Goal: Check status: Check status

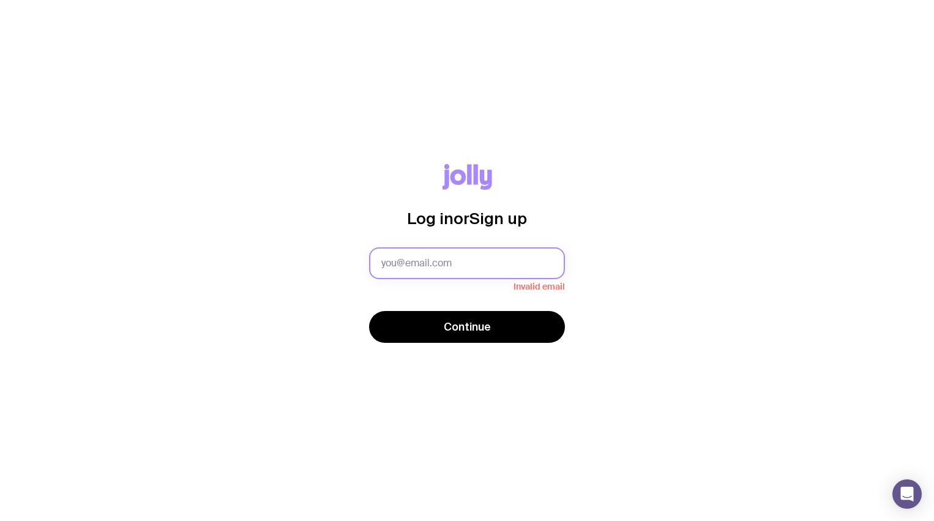
click at [456, 254] on input "text" at bounding box center [467, 263] width 196 height 32
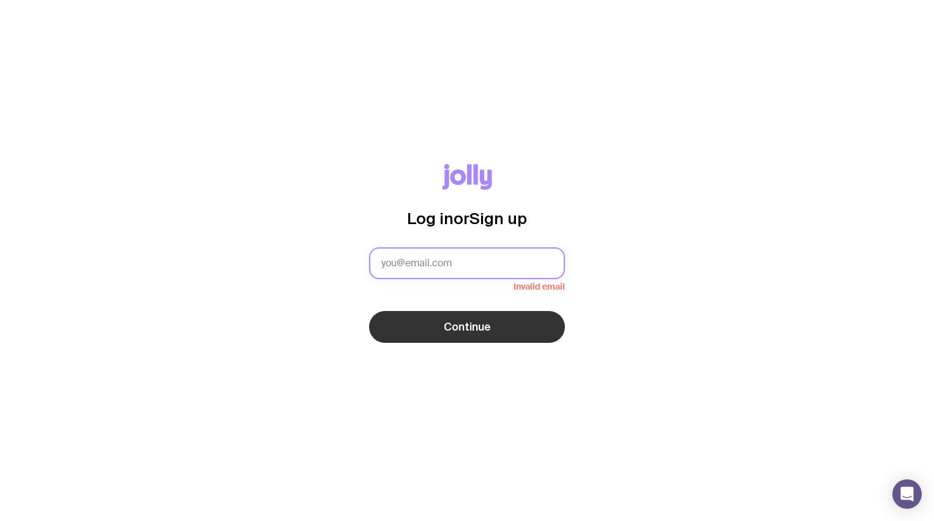
type input "[EMAIL_ADDRESS][DOMAIN_NAME]"
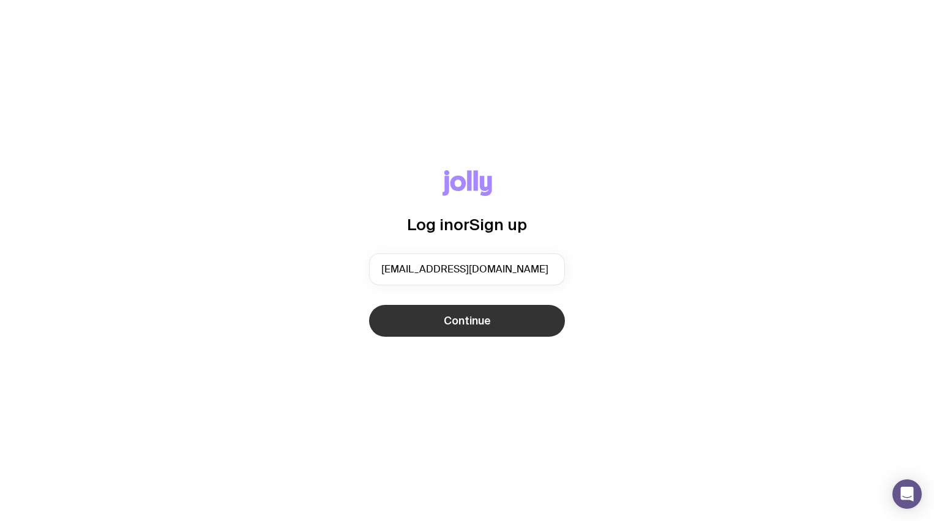
click at [423, 318] on button "Continue" at bounding box center [467, 321] width 196 height 32
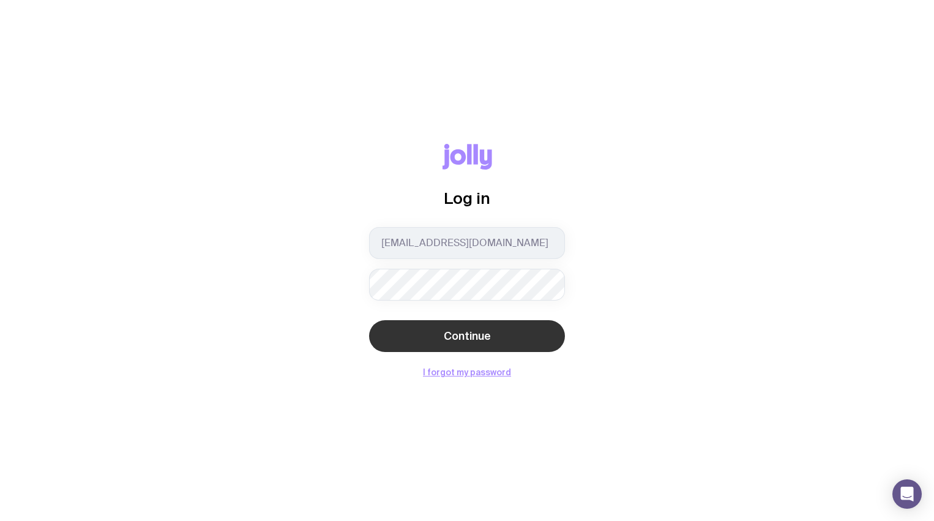
click at [486, 337] on span "Continue" at bounding box center [467, 336] width 47 height 15
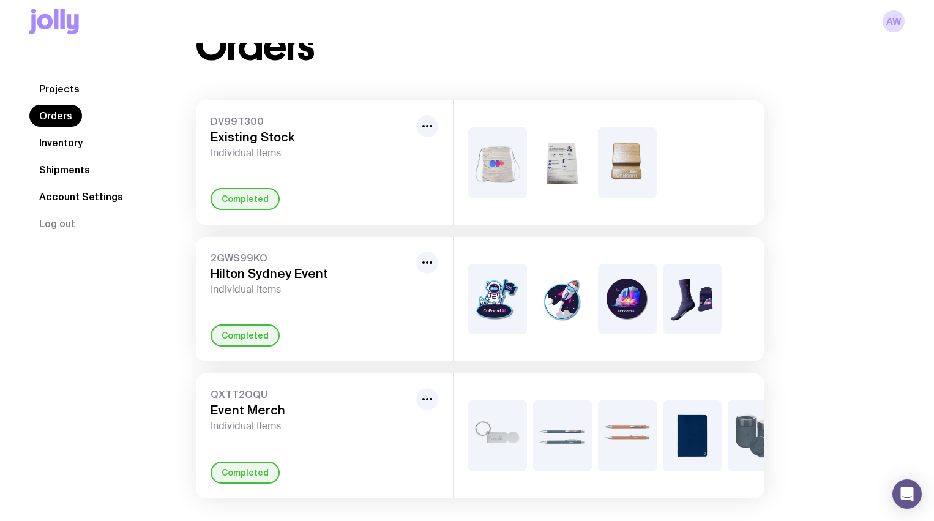
scroll to position [62, 0]
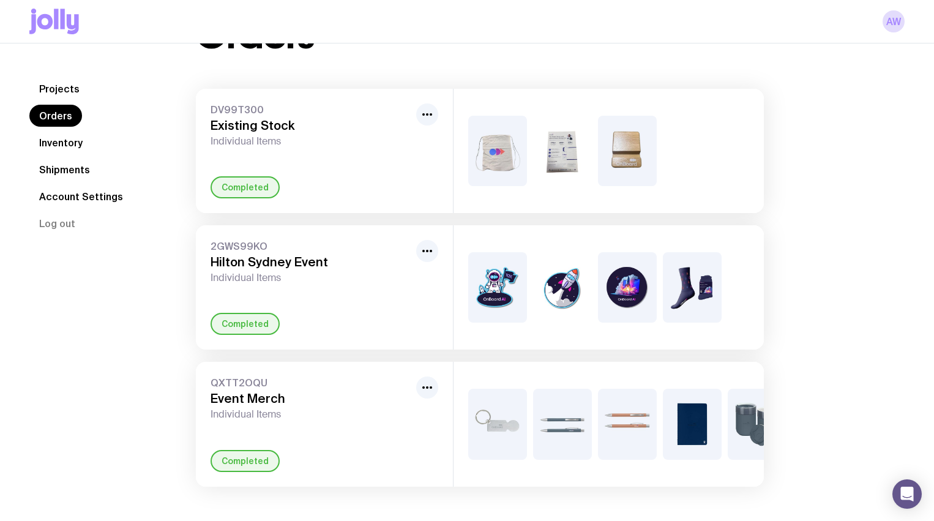
click at [72, 168] on link "Shipments" at bounding box center [64, 169] width 70 height 22
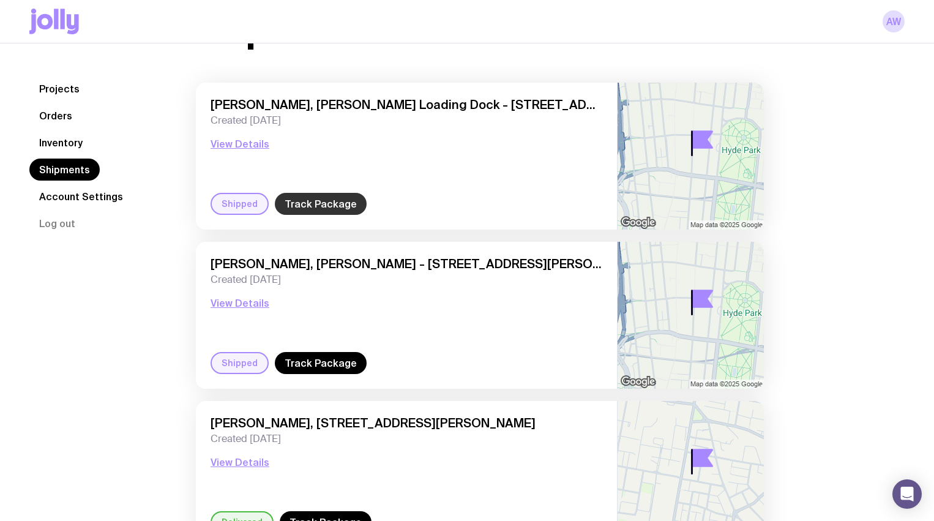
scroll to position [75, 0]
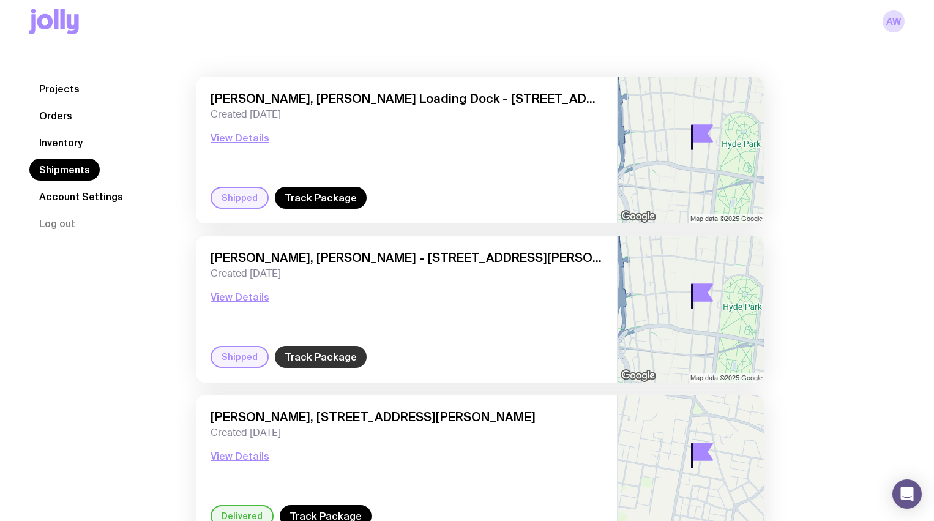
click at [321, 357] on link "Track Package" at bounding box center [321, 357] width 92 height 22
click at [316, 199] on link "Track Package" at bounding box center [321, 198] width 92 height 22
click at [308, 359] on link "Track Package" at bounding box center [321, 357] width 92 height 22
click at [296, 196] on link "Track Package" at bounding box center [321, 198] width 92 height 22
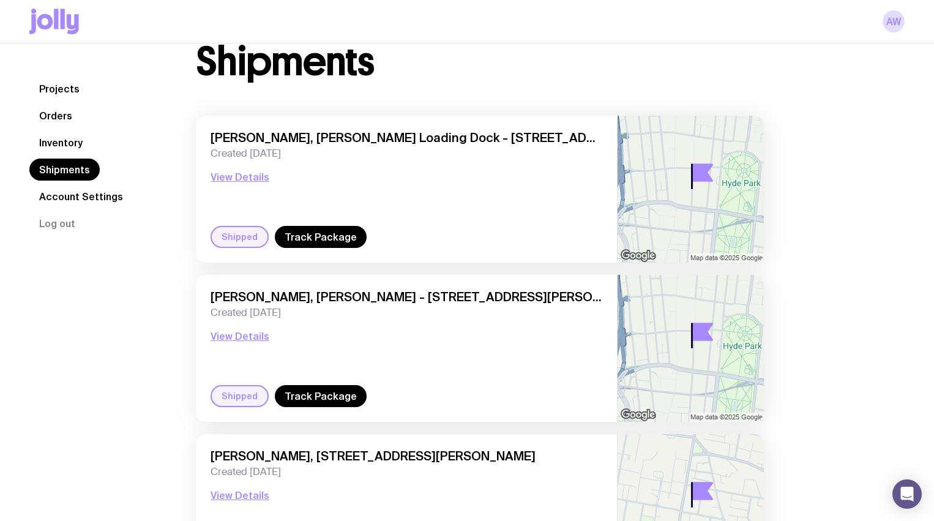
scroll to position [34, 0]
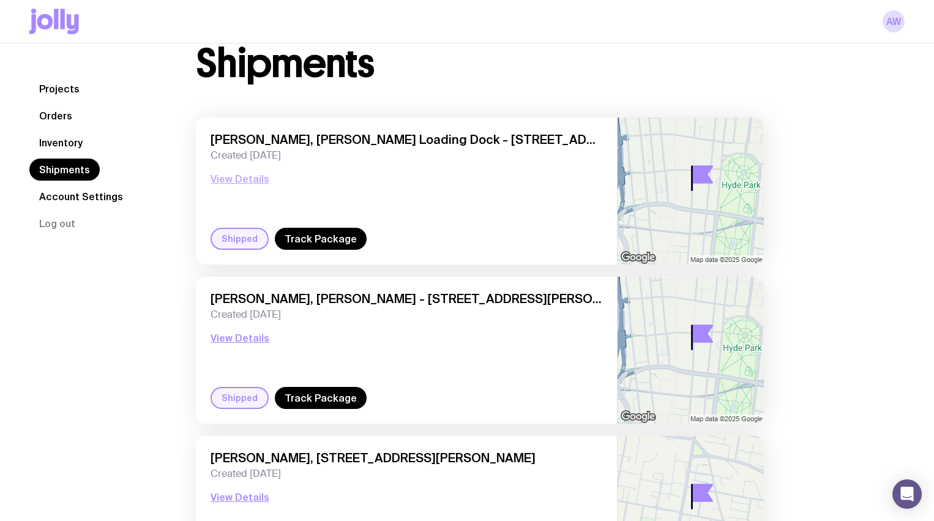
click at [247, 181] on button "View Details" at bounding box center [240, 178] width 59 height 15
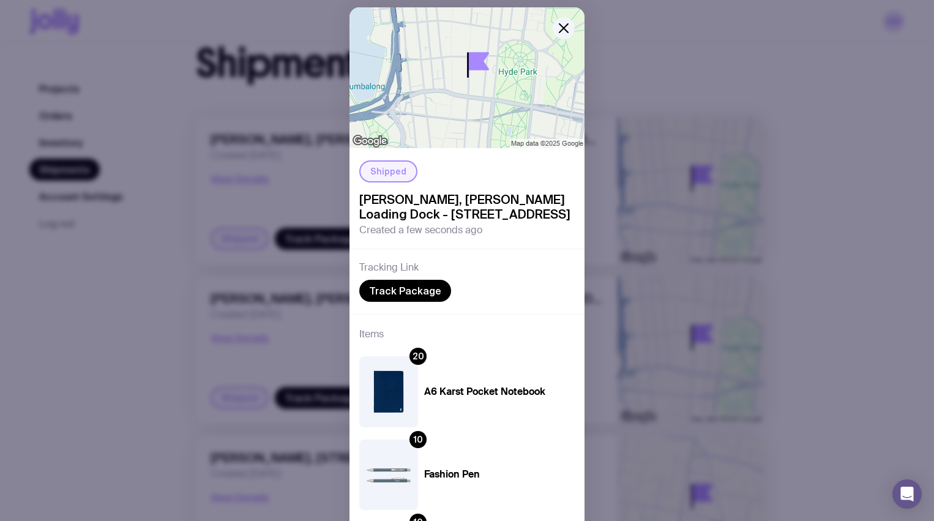
scroll to position [0, 0]
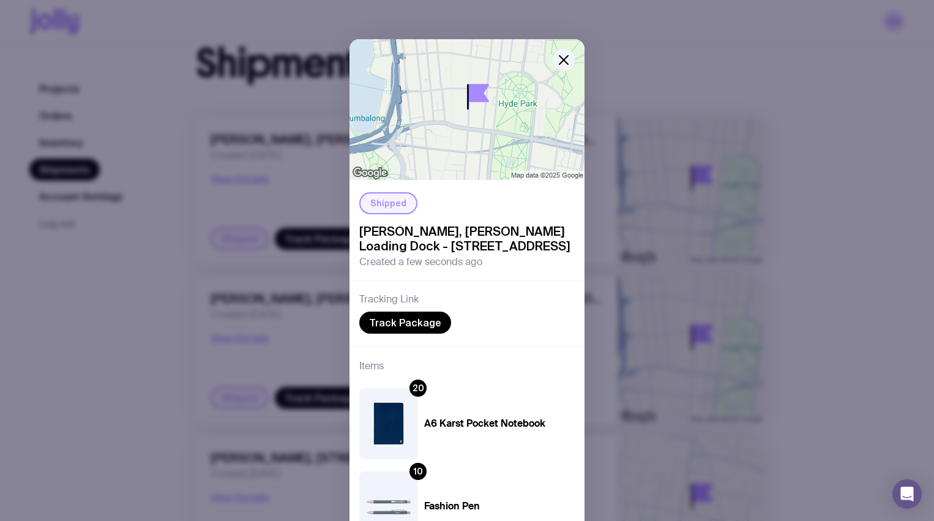
drag, startPoint x: 562, startPoint y: 61, endPoint x: 513, endPoint y: 155, distance: 106.2
click at [562, 61] on icon "button" at bounding box center [563, 60] width 9 height 9
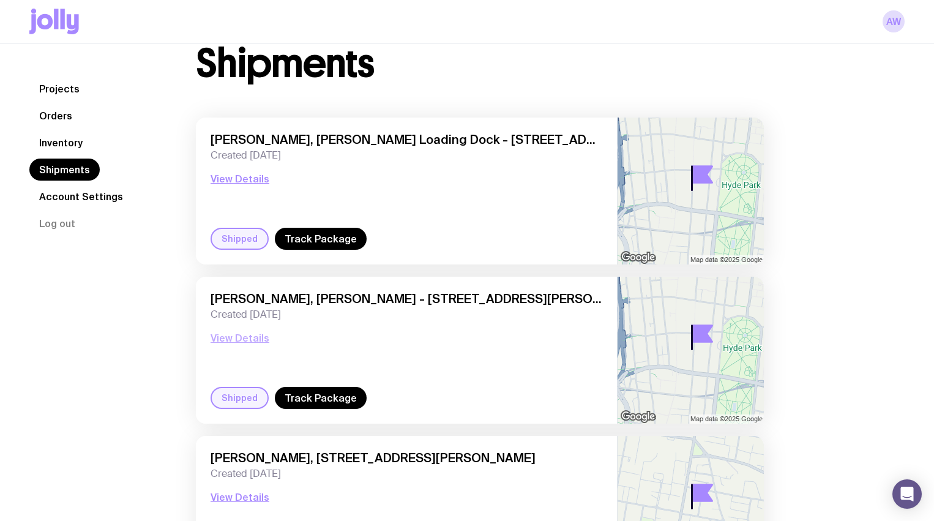
click at [250, 332] on button "View Details" at bounding box center [240, 337] width 59 height 15
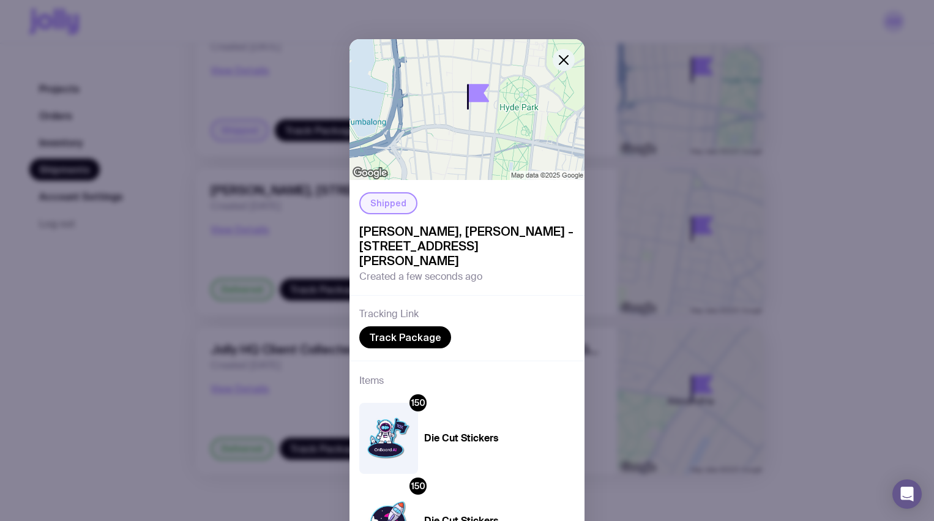
click at [564, 60] on icon "button" at bounding box center [563, 60] width 9 height 9
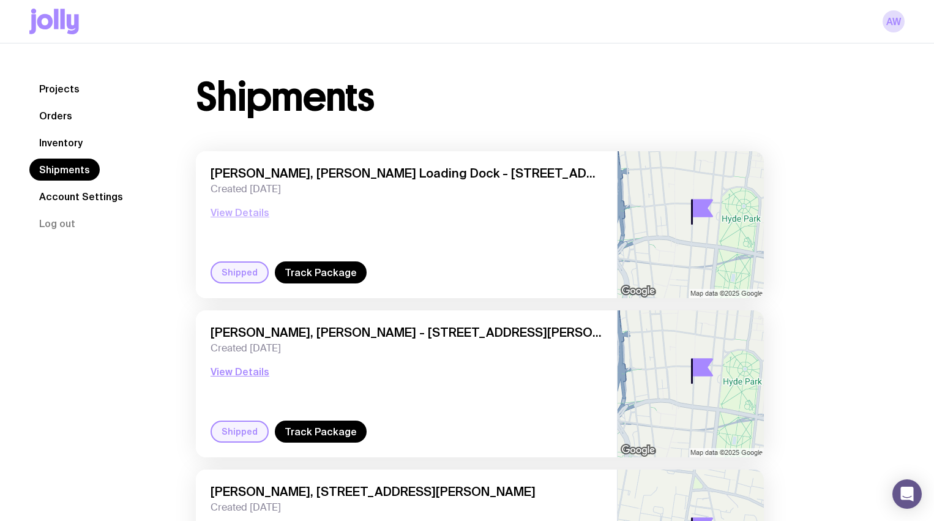
click at [248, 211] on button "View Details" at bounding box center [240, 212] width 59 height 15
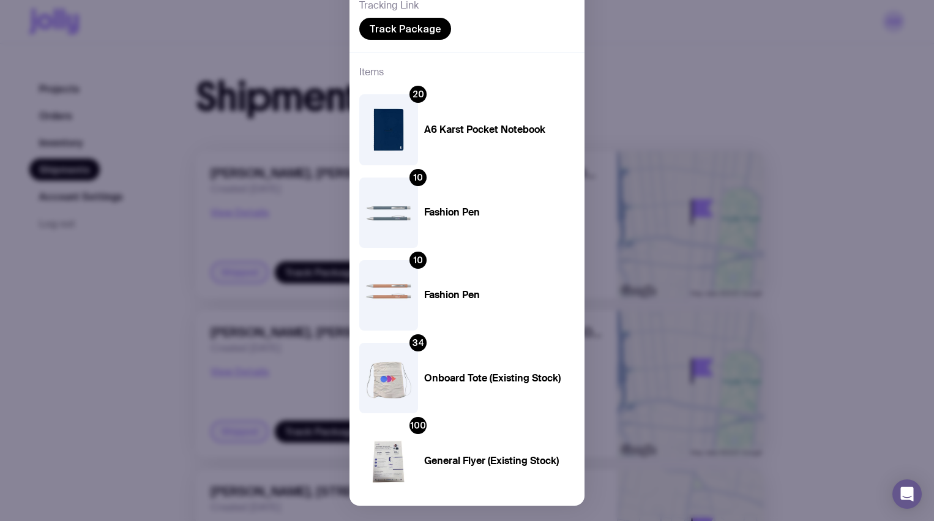
scroll to position [292, 0]
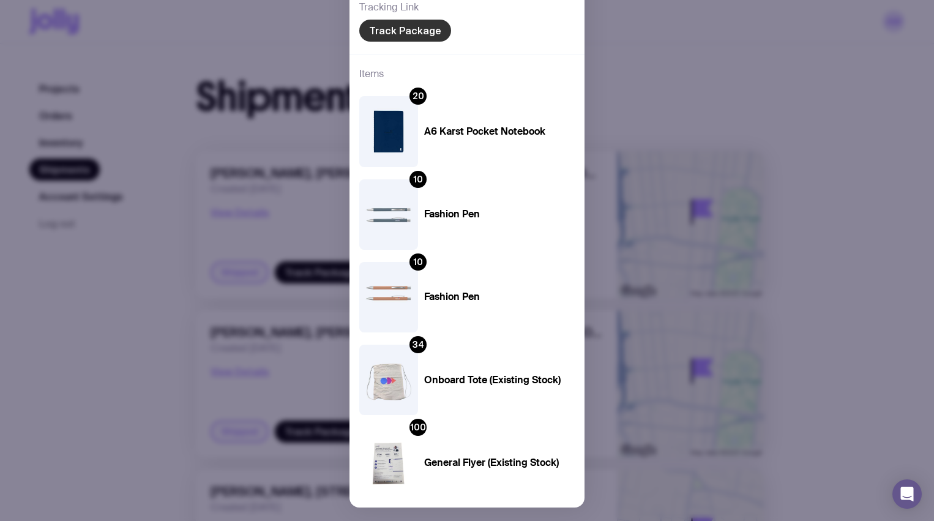
click at [403, 42] on link "Track Package" at bounding box center [405, 31] width 92 height 22
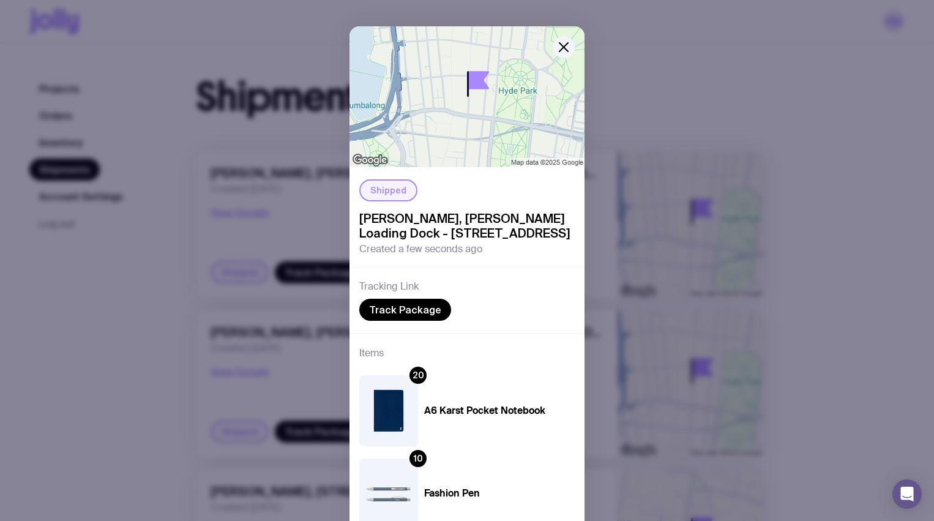
scroll to position [0, 0]
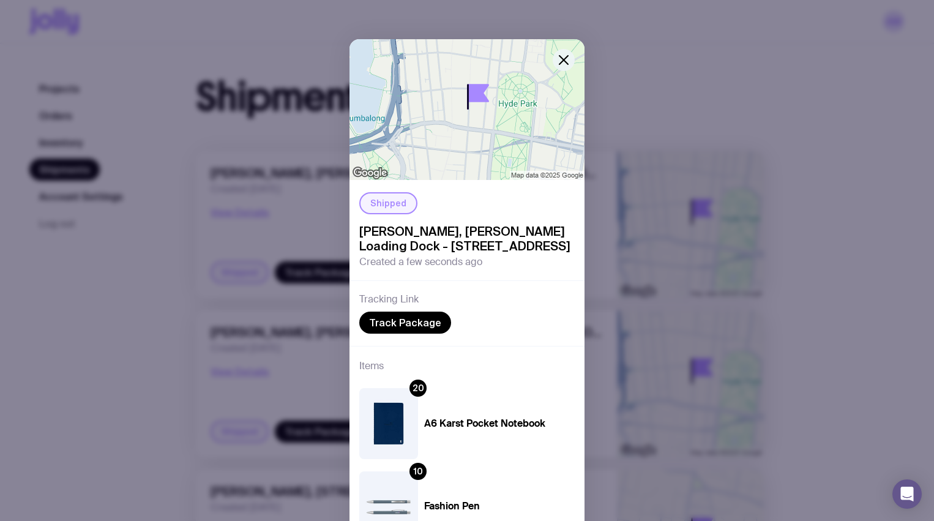
click at [565, 59] on icon "button" at bounding box center [563, 60] width 15 height 15
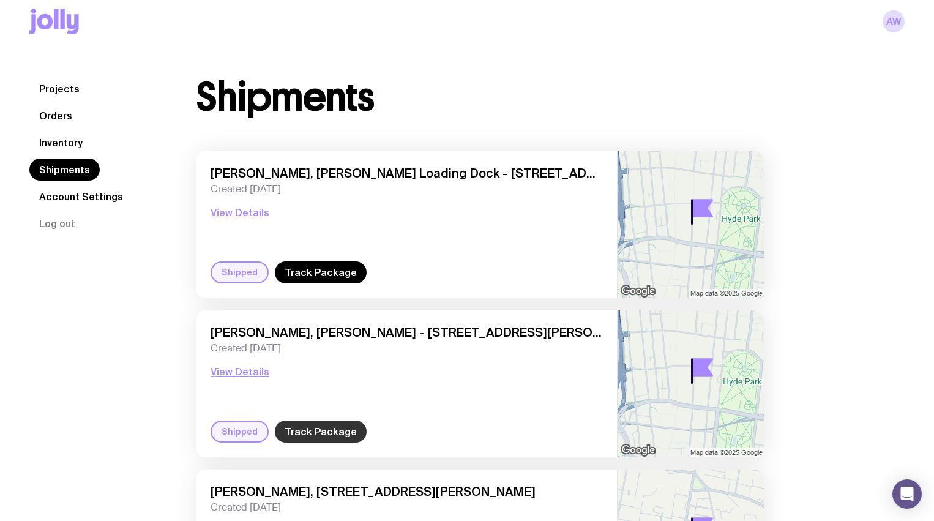
click at [303, 429] on link "Track Package" at bounding box center [321, 431] width 92 height 22
click at [250, 211] on button "View Details" at bounding box center [240, 212] width 59 height 15
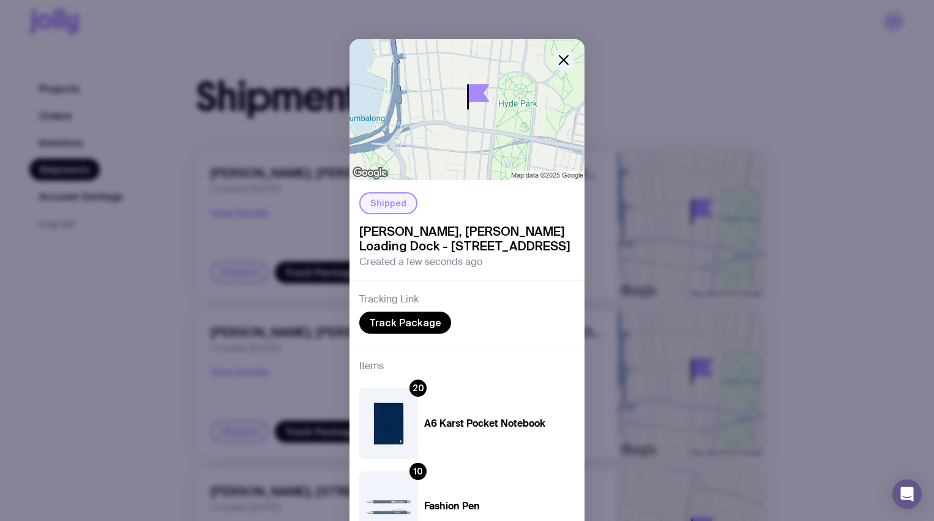
click at [565, 53] on icon "button" at bounding box center [563, 60] width 15 height 15
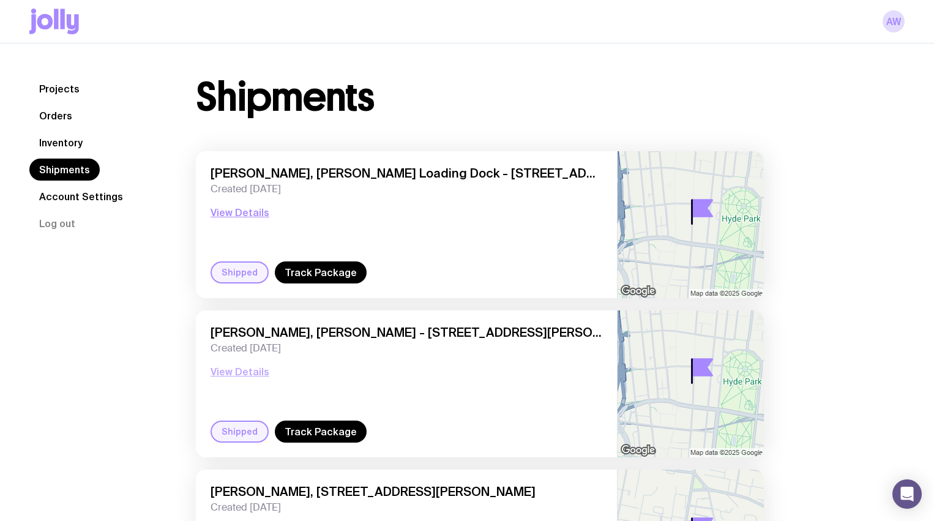
click at [231, 373] on button "View Details" at bounding box center [240, 371] width 59 height 15
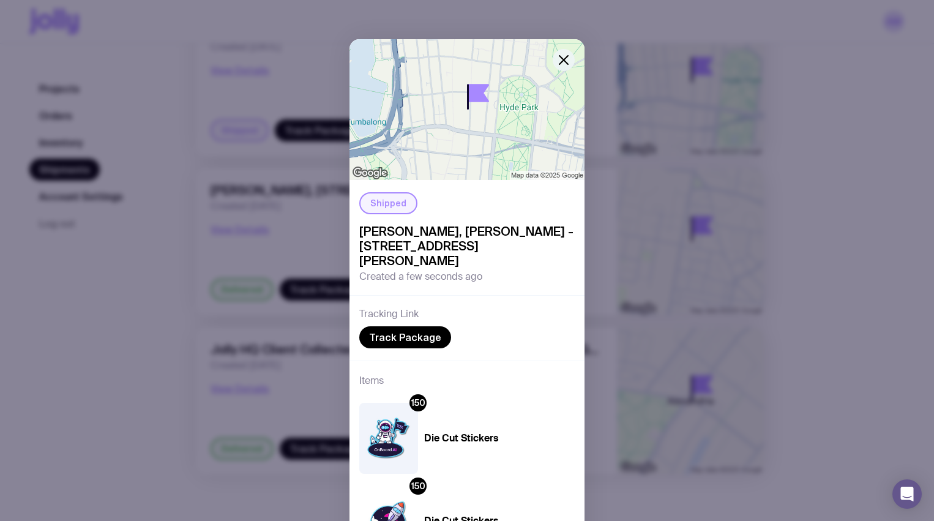
click at [569, 57] on icon "button" at bounding box center [563, 60] width 15 height 15
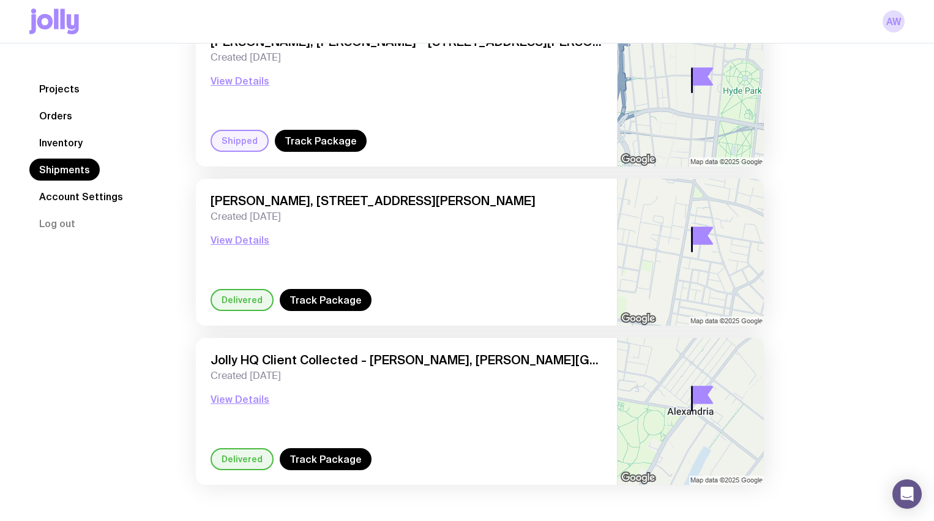
scroll to position [291, 0]
click at [894, 26] on link "AW" at bounding box center [893, 21] width 22 height 22
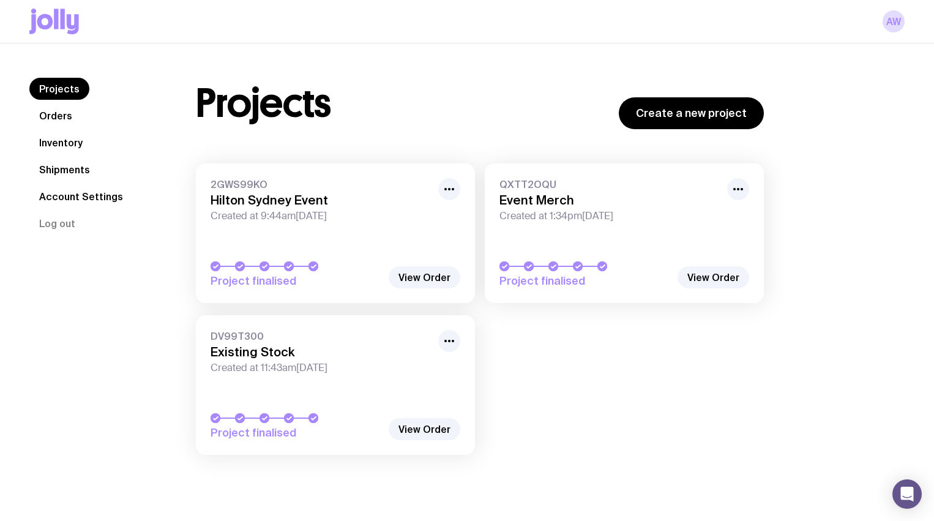
scroll to position [43, 0]
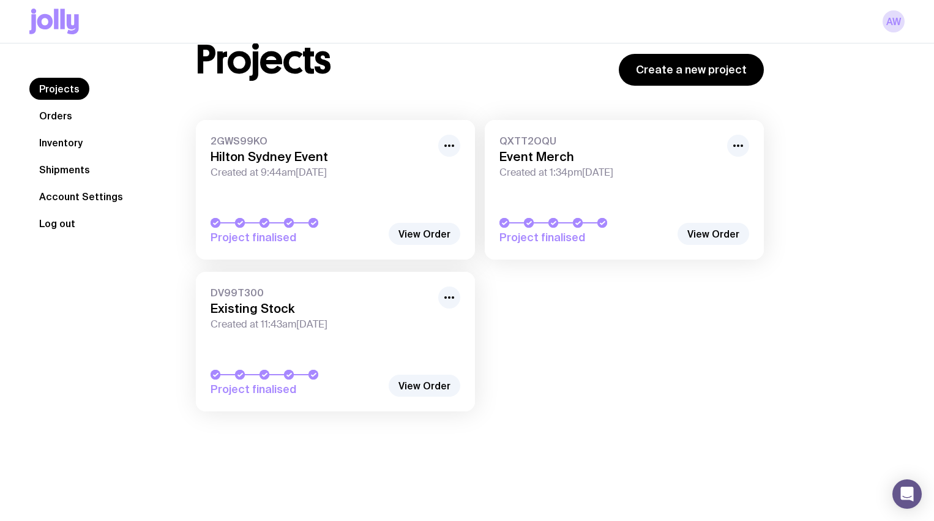
click at [65, 224] on button "Log out" at bounding box center [57, 223] width 56 height 22
